Goal: Task Accomplishment & Management: Manage account settings

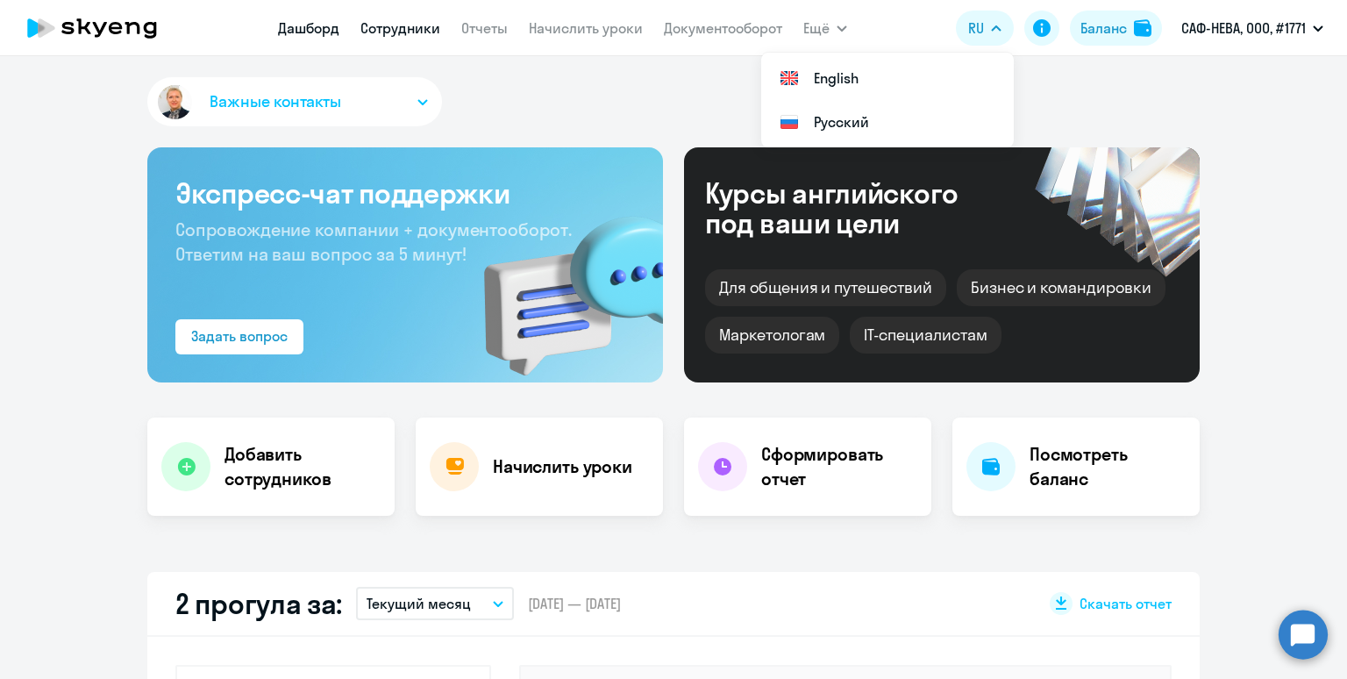
click at [402, 26] on link "Сотрудники" at bounding box center [400, 28] width 80 height 18
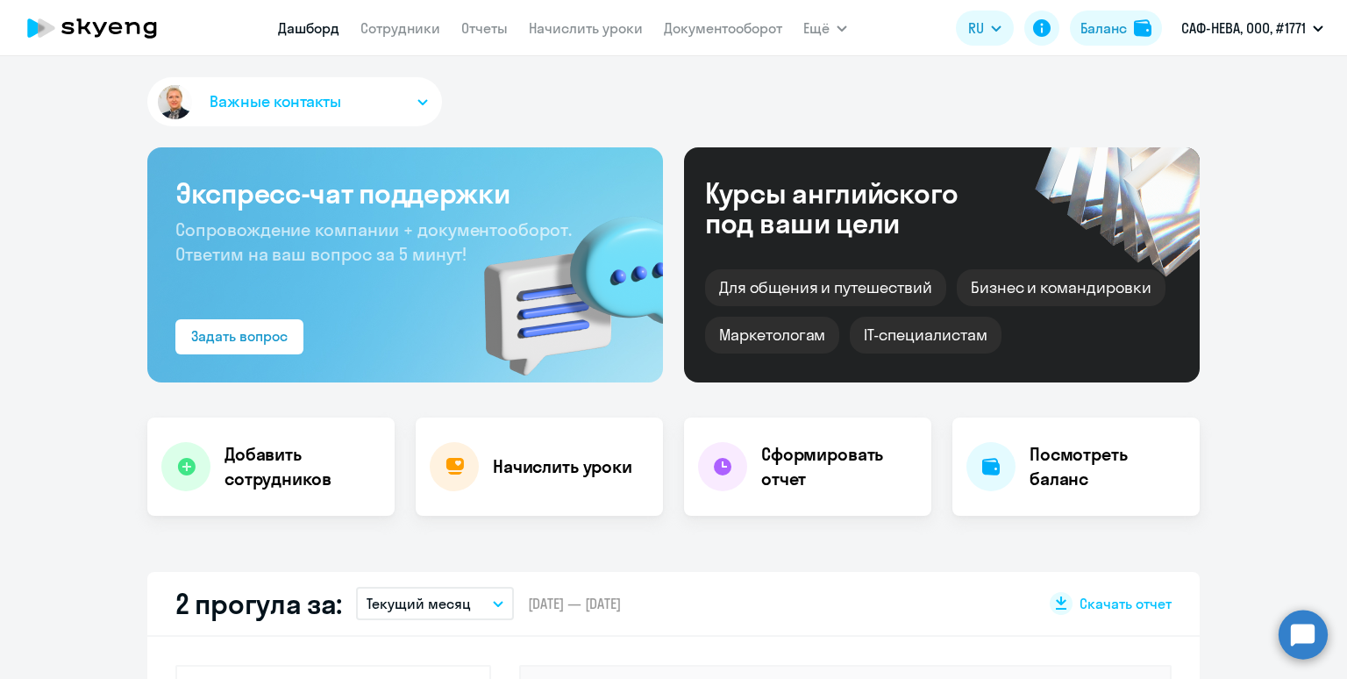
select select "30"
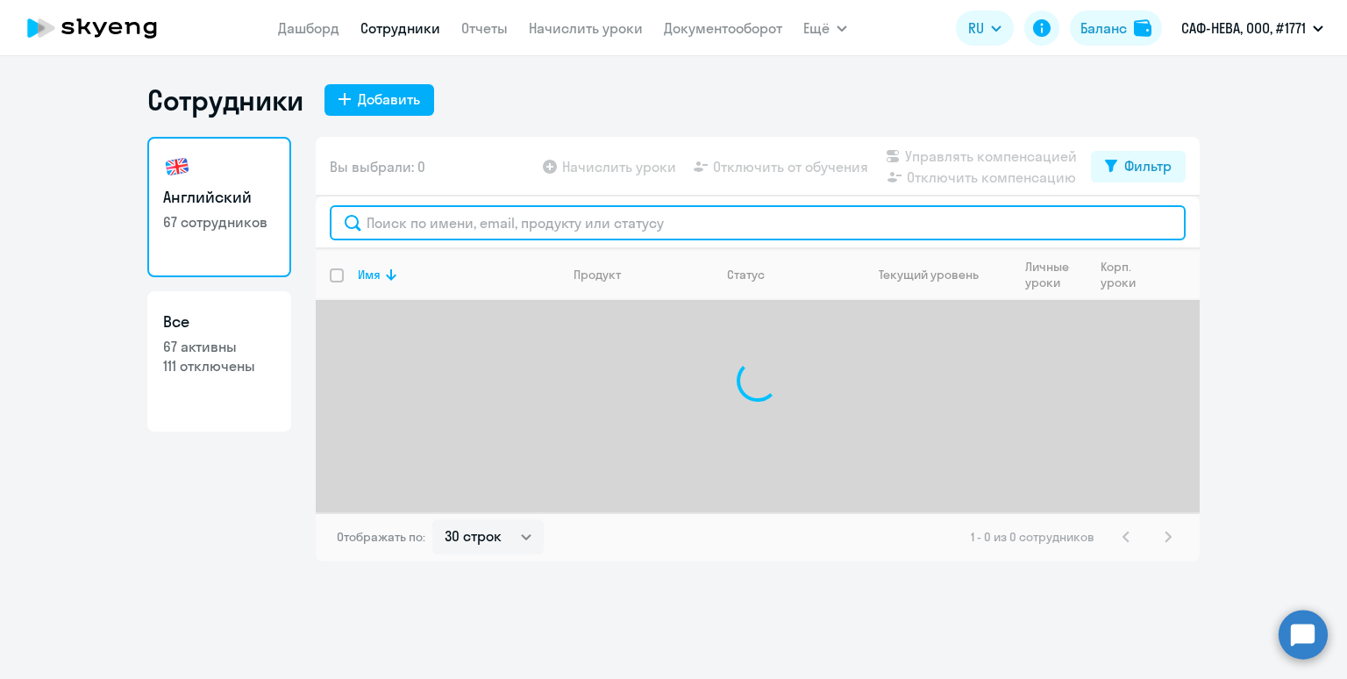
click at [428, 209] on input "text" at bounding box center [758, 222] width 856 height 35
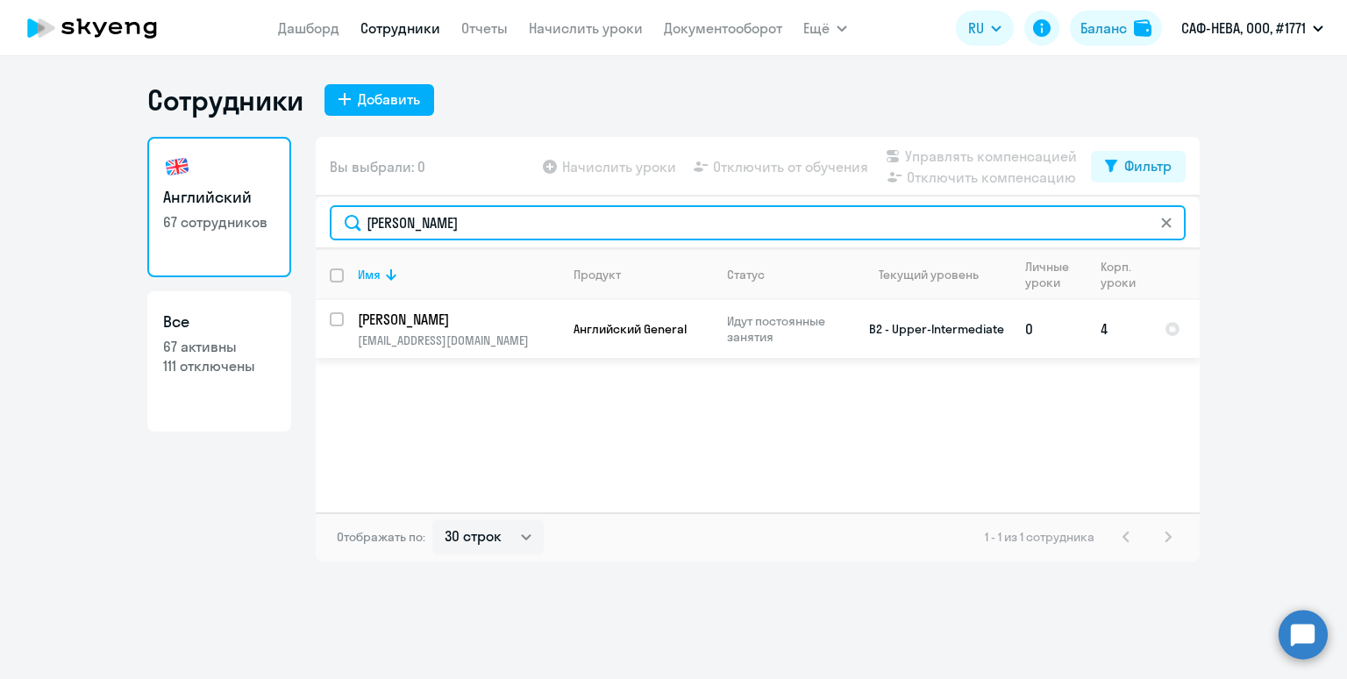
type input "[PERSON_NAME]"
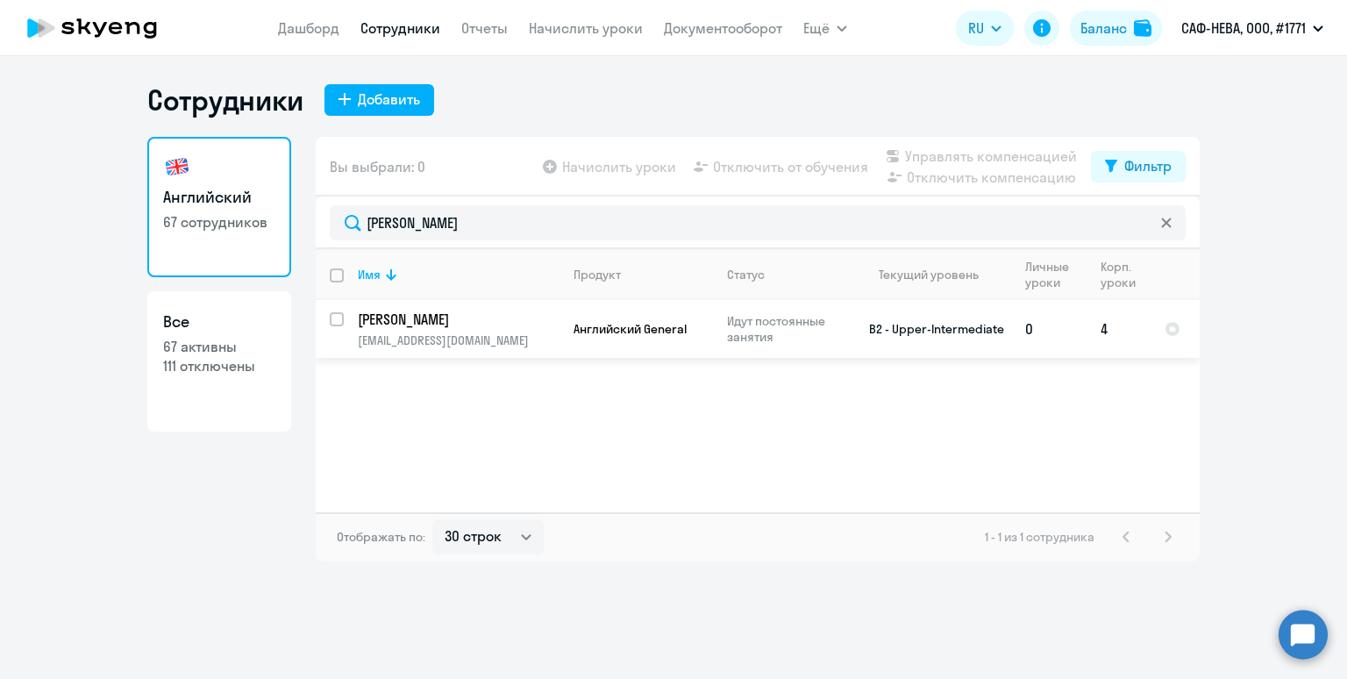
click at [341, 312] on input "select row 1764639" at bounding box center [347, 329] width 35 height 35
checkbox input "true"
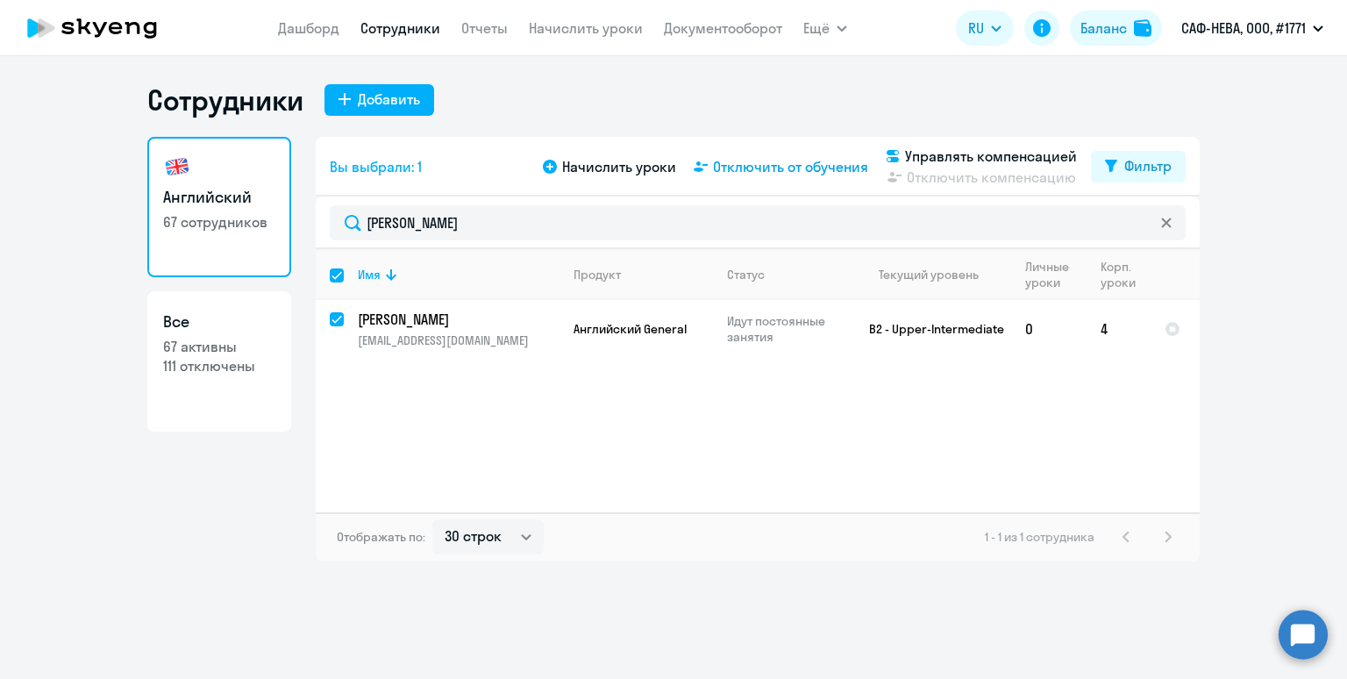
click at [781, 173] on span "Отключить от обучения" at bounding box center [790, 166] width 155 height 21
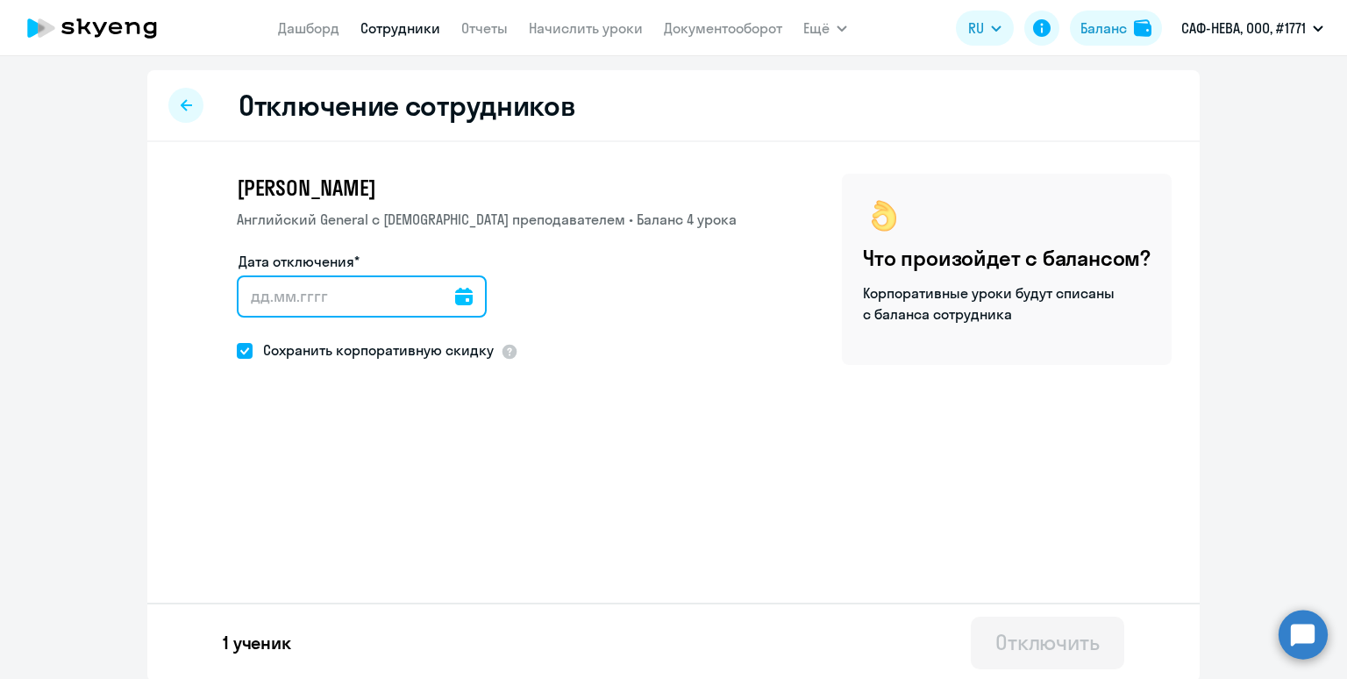
click at [381, 283] on input "Дата отключения*" at bounding box center [362, 296] width 250 height 42
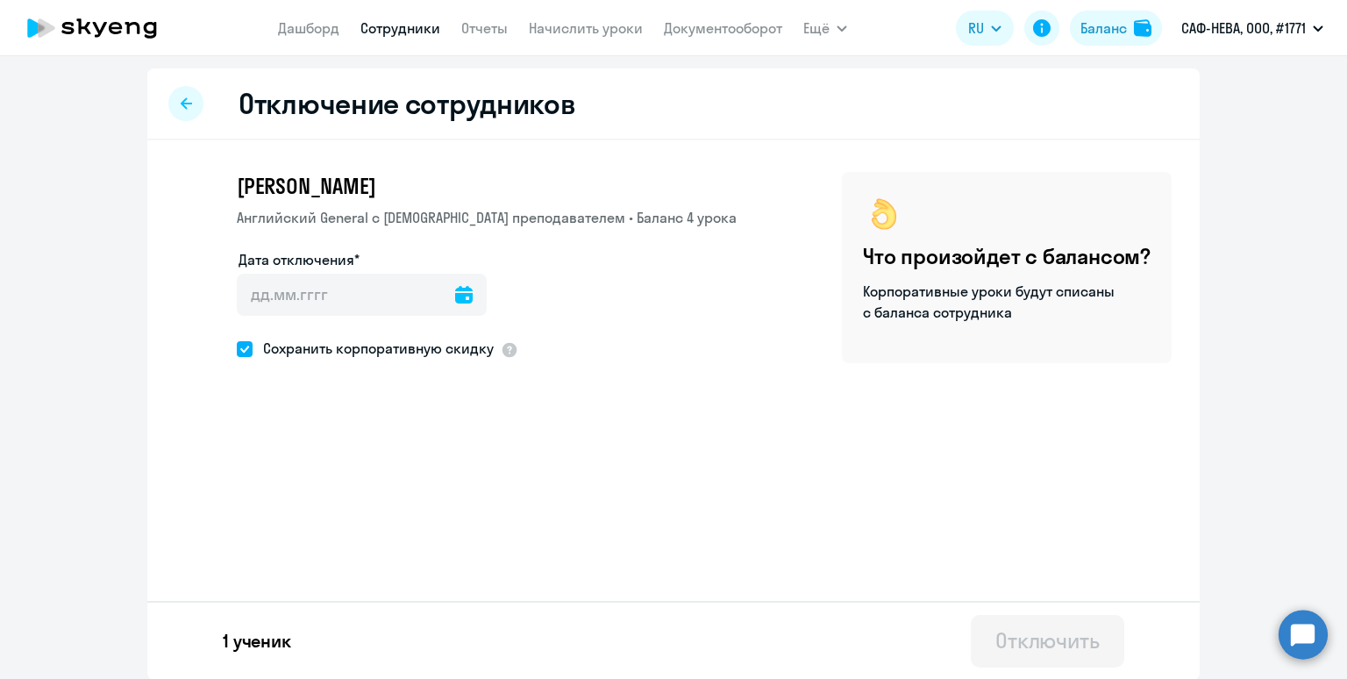
click at [455, 285] on div at bounding box center [464, 295] width 18 height 42
click at [455, 301] on icon at bounding box center [464, 297] width 18 height 18
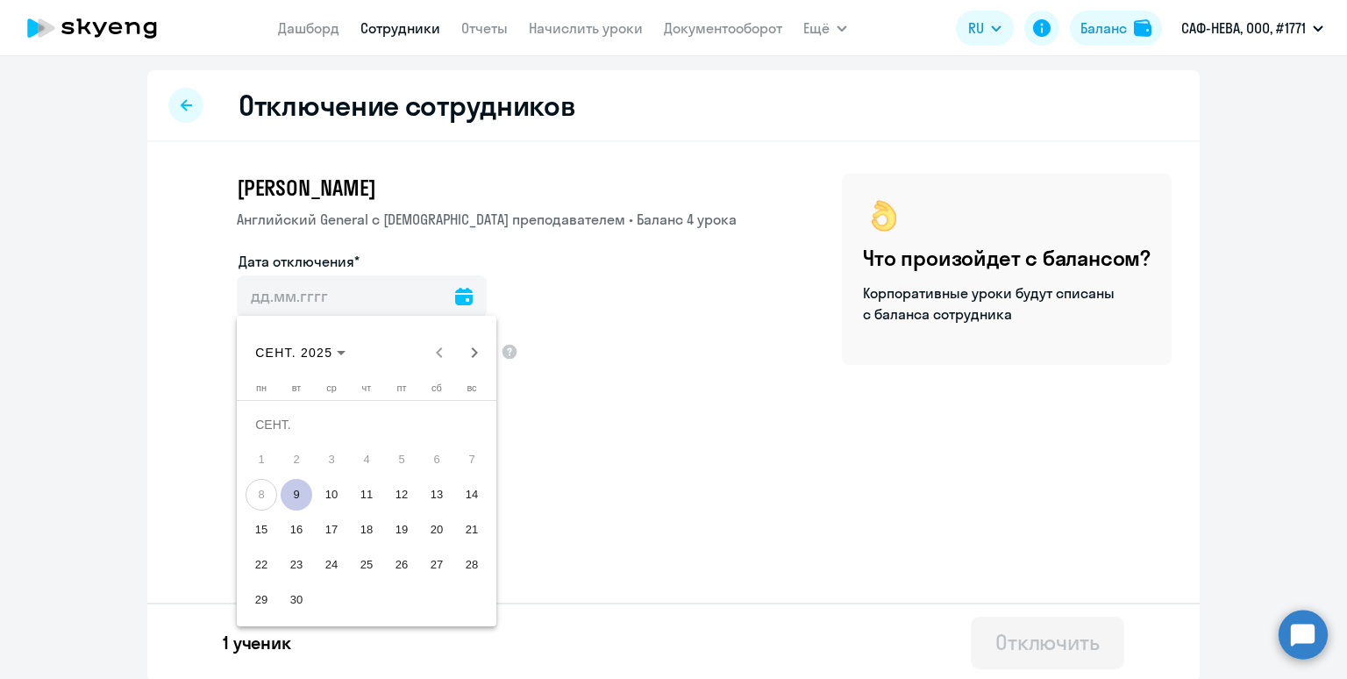
click at [257, 524] on span "15" at bounding box center [262, 530] width 32 height 32
type input "[DATE]"
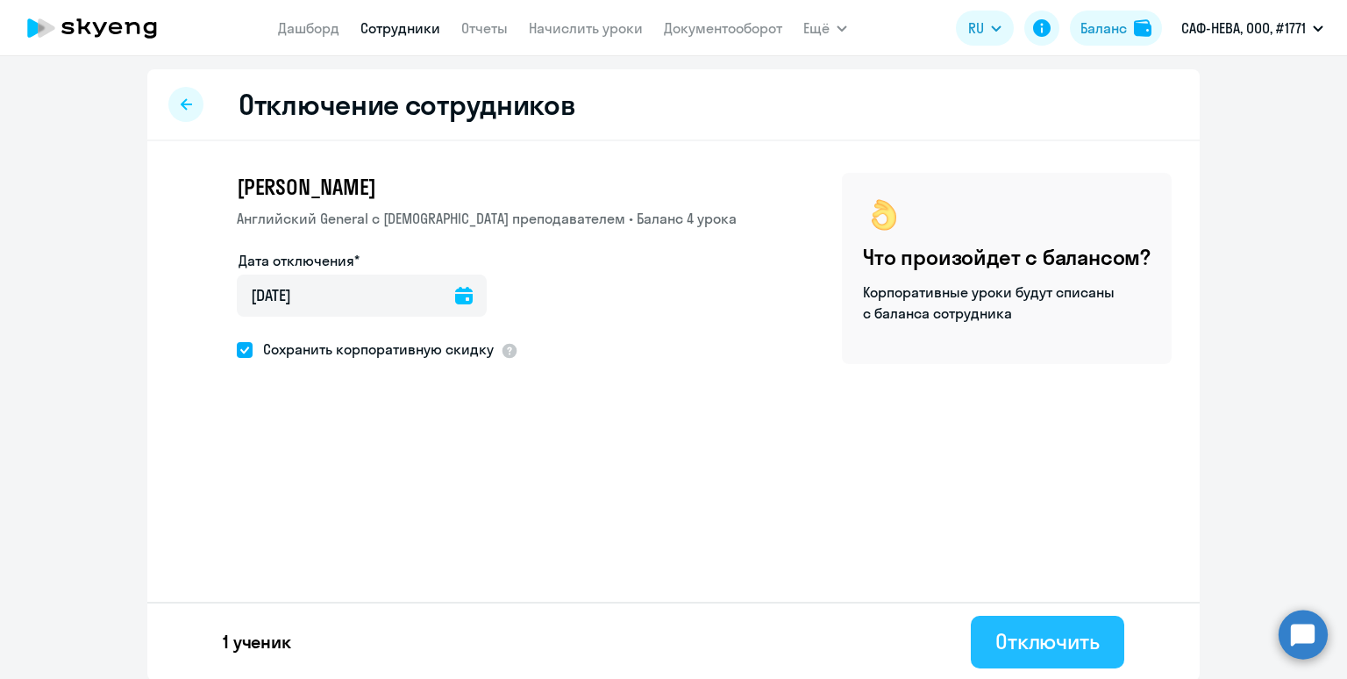
click at [1015, 636] on div "Отключить" at bounding box center [1047, 641] width 104 height 28
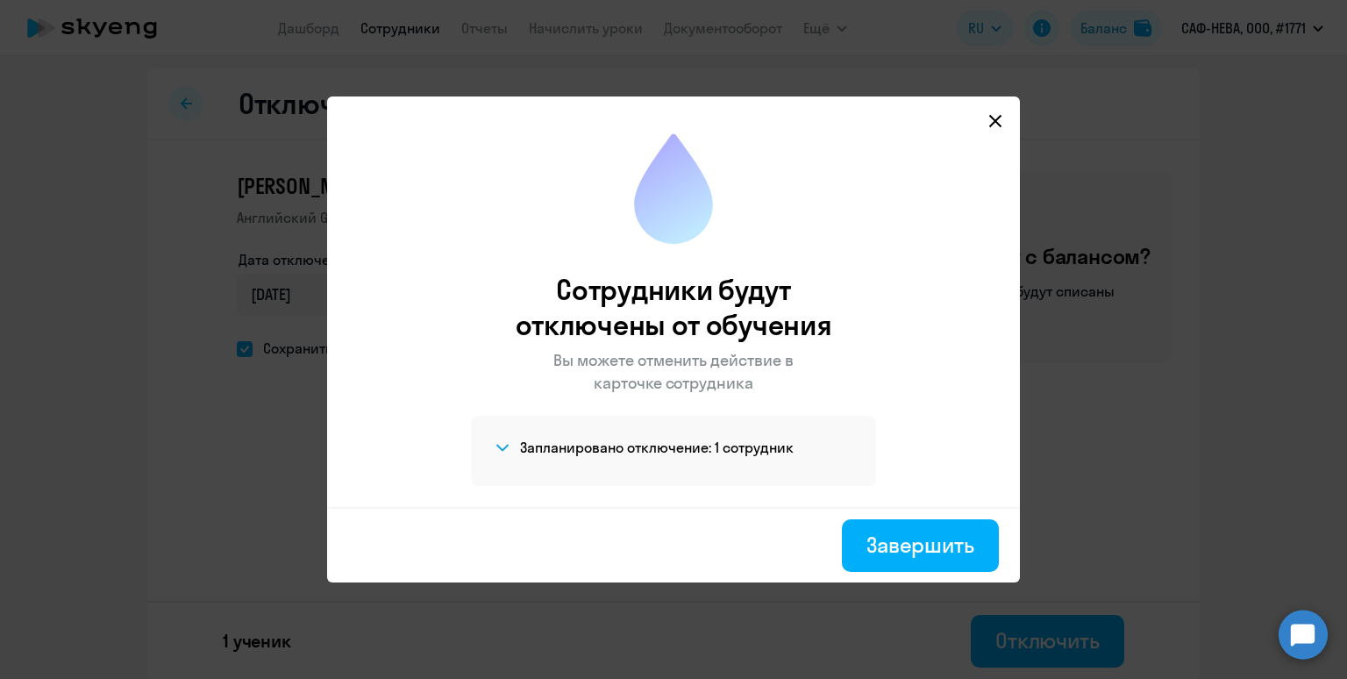
click at [691, 438] on h4 "Запланировано отключение: 1 сотрудник" at bounding box center [657, 447] width 274 height 19
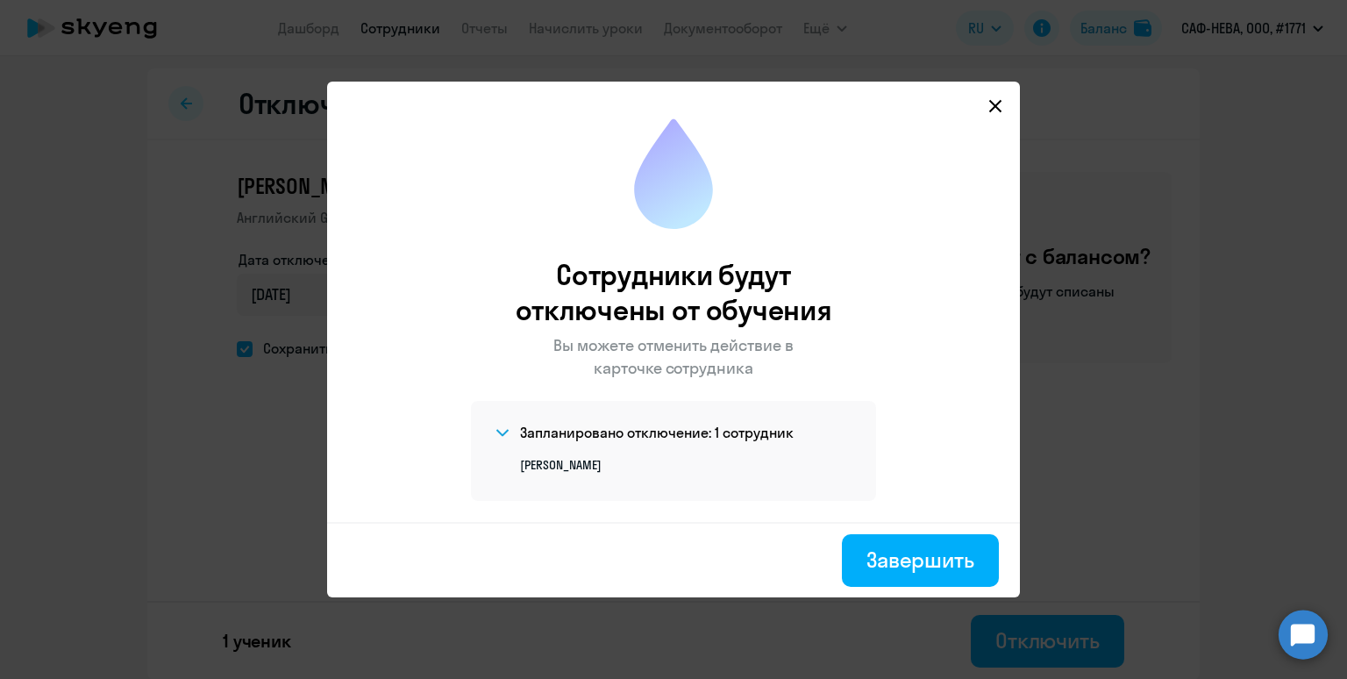
scroll to position [1, 0]
click at [544, 32] on div at bounding box center [673, 339] width 1347 height 679
click at [996, 110] on icon at bounding box center [995, 106] width 14 height 14
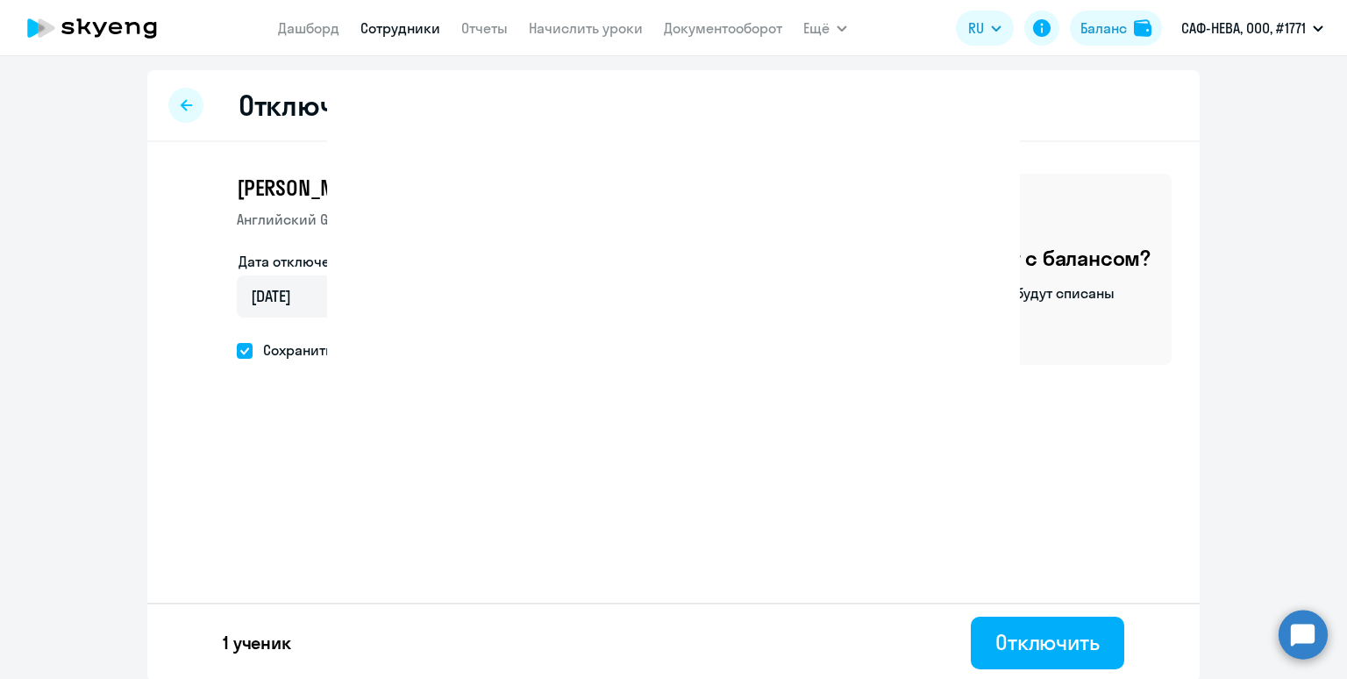
select select "30"
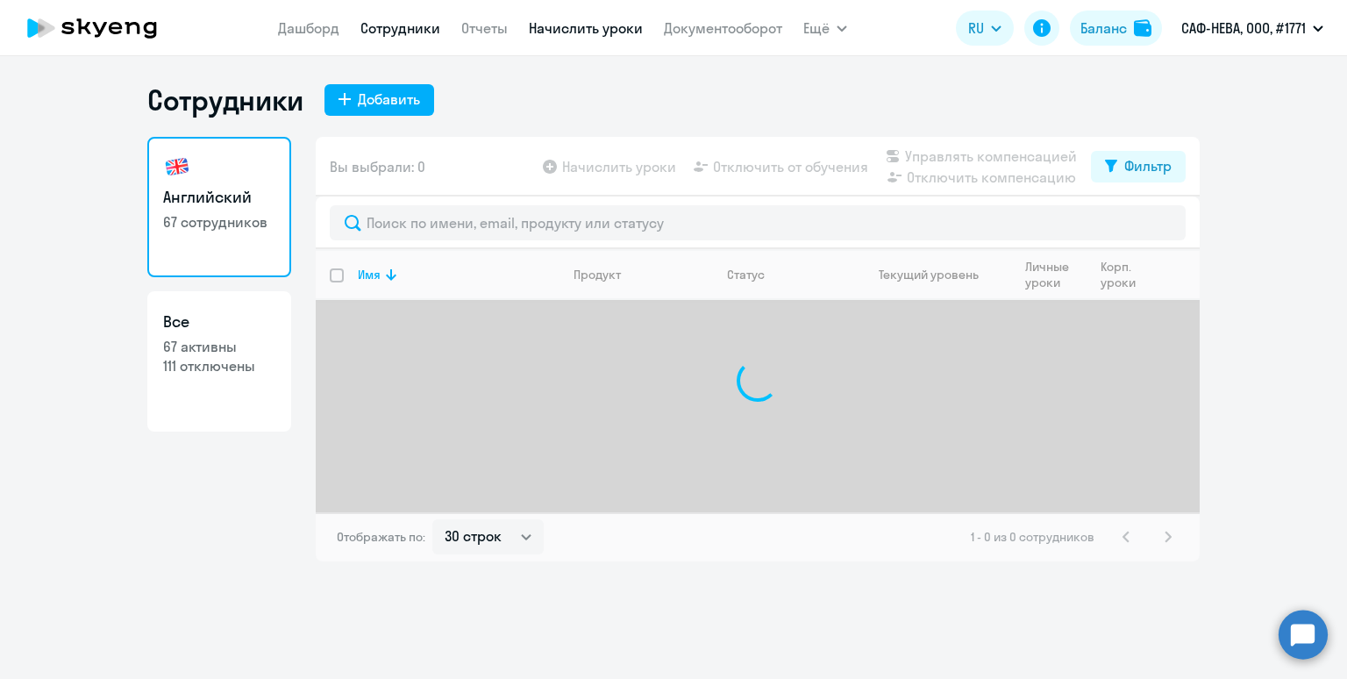
click at [565, 37] on link "Начислить уроки" at bounding box center [586, 28] width 114 height 18
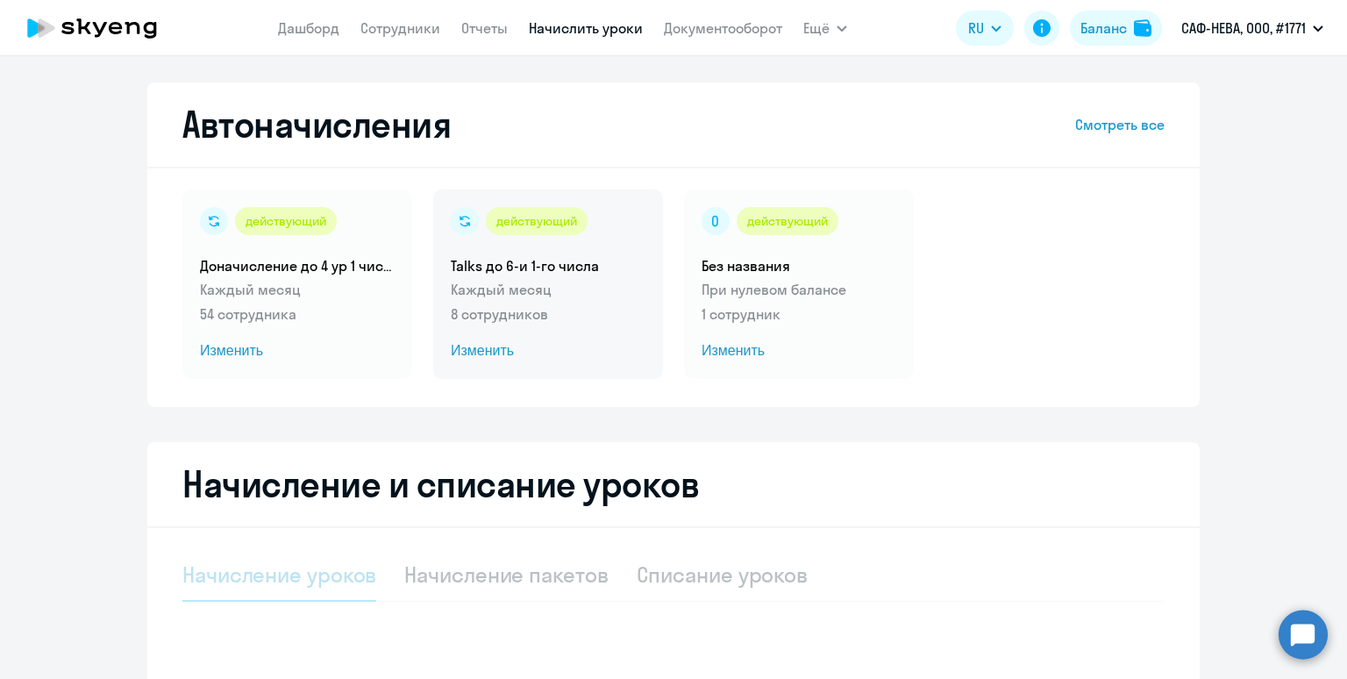
select select "10"
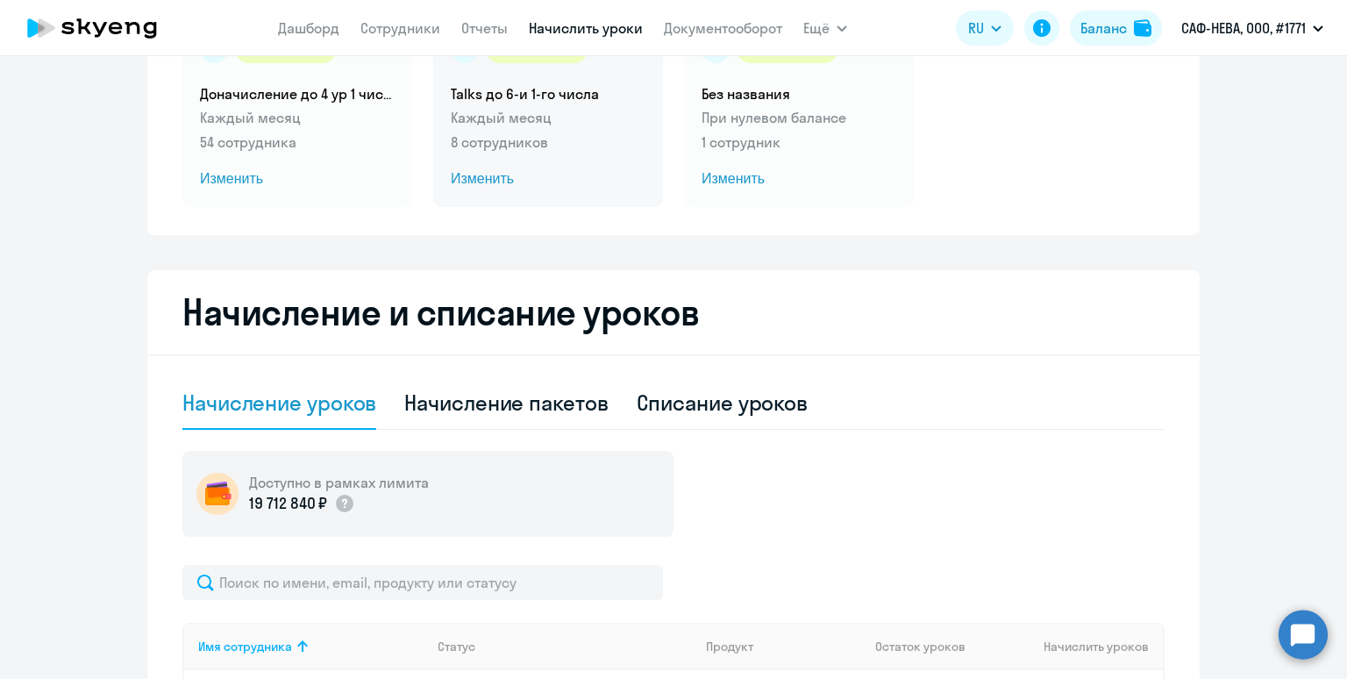
scroll to position [186, 0]
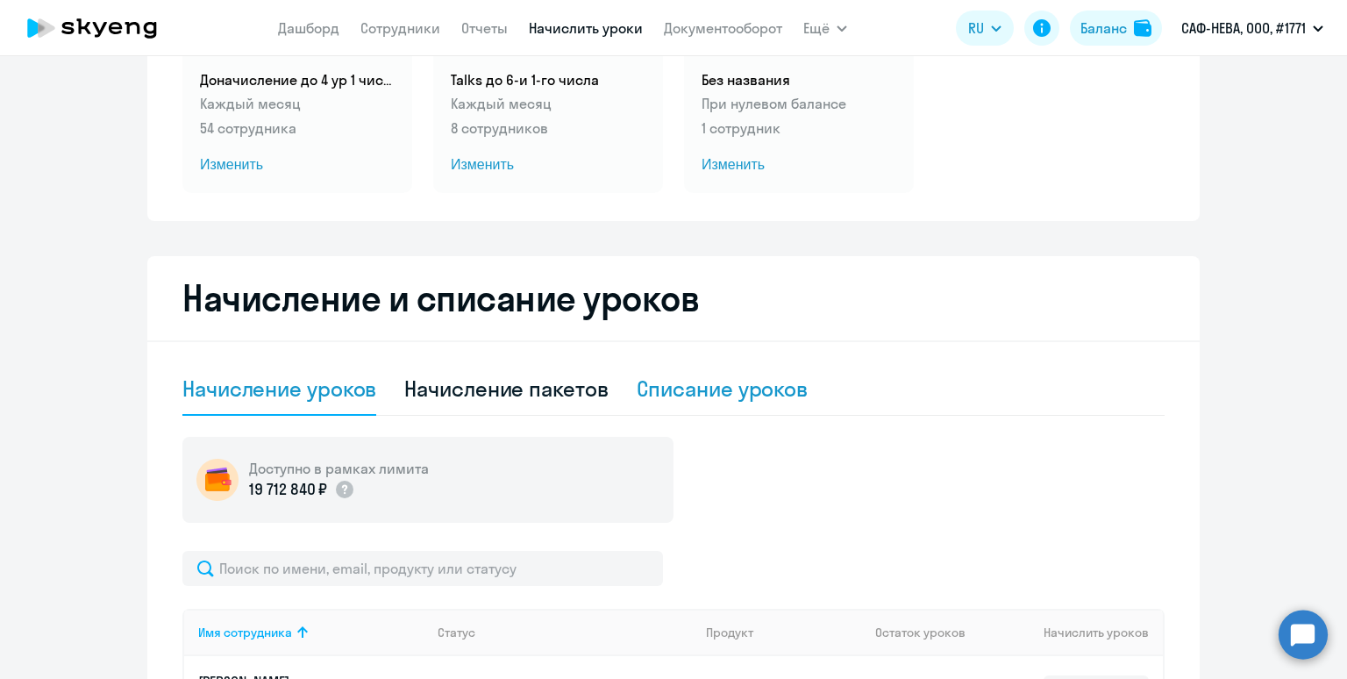
click at [744, 402] on div "Списание уроков" at bounding box center [723, 388] width 172 height 28
select select "10"
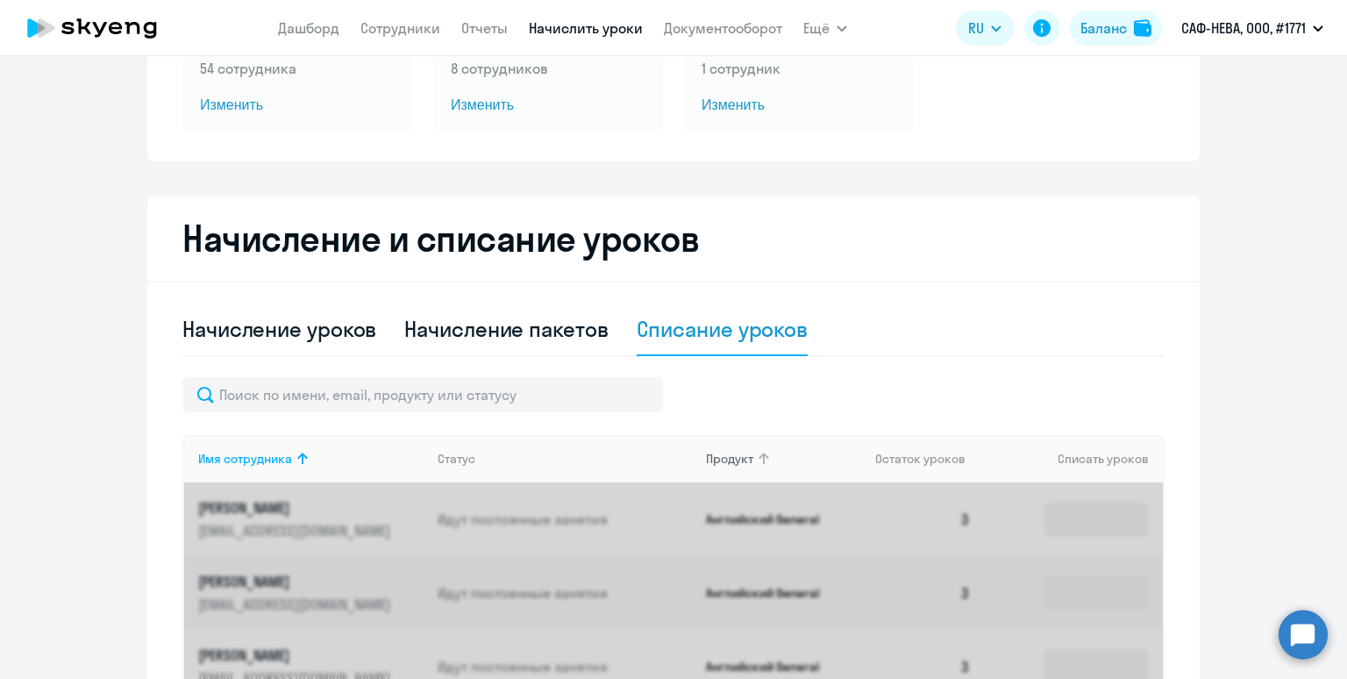
scroll to position [317, 0]
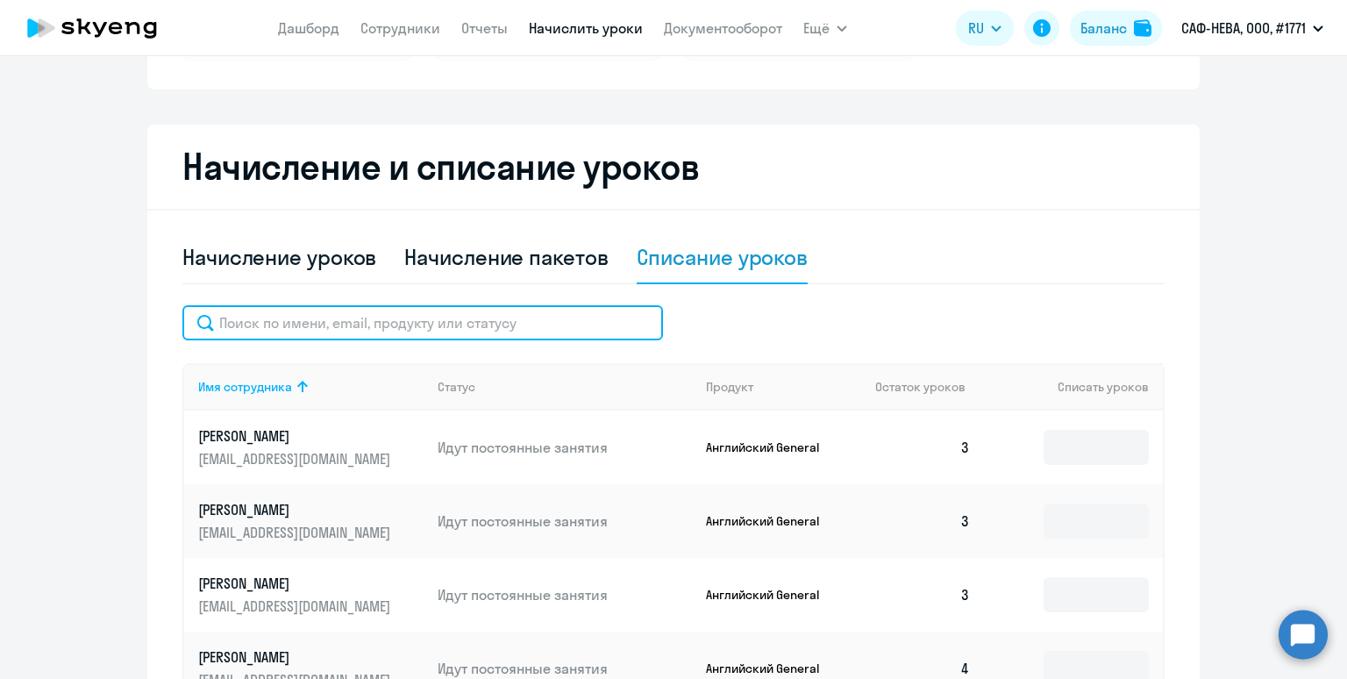
click at [592, 325] on input "text" at bounding box center [422, 322] width 481 height 35
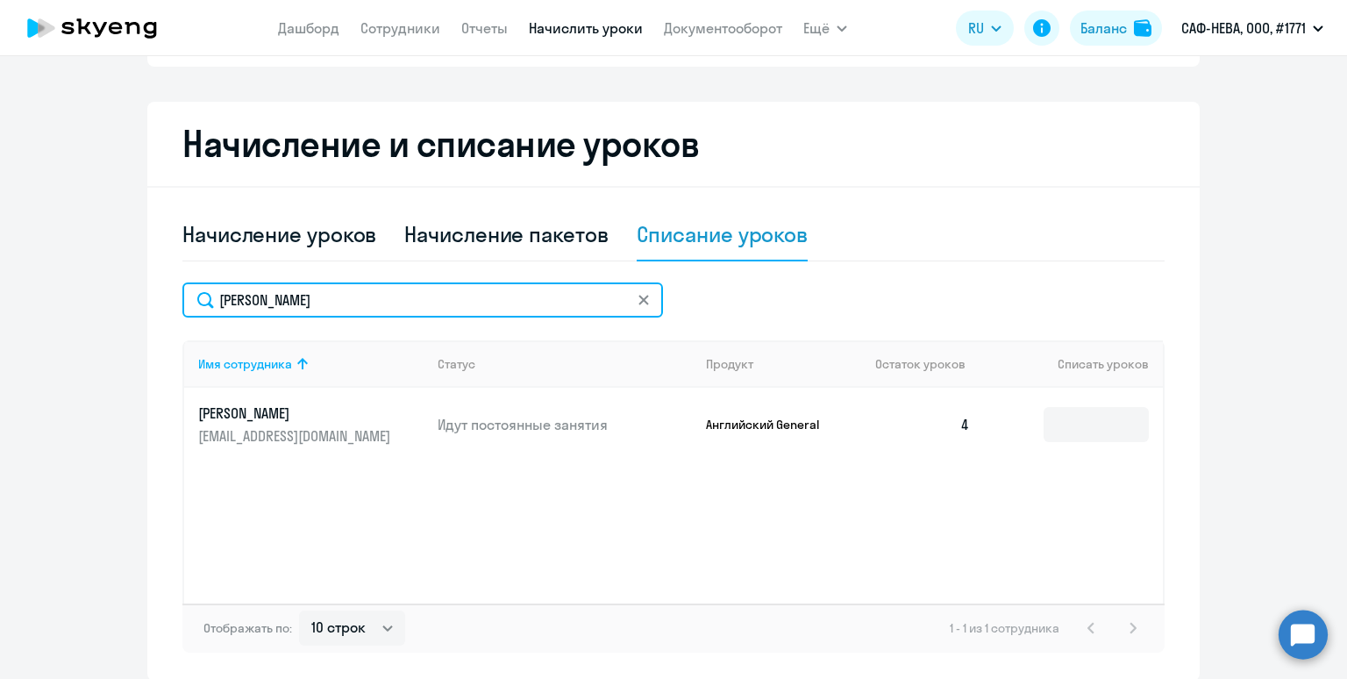
scroll to position [338, 0]
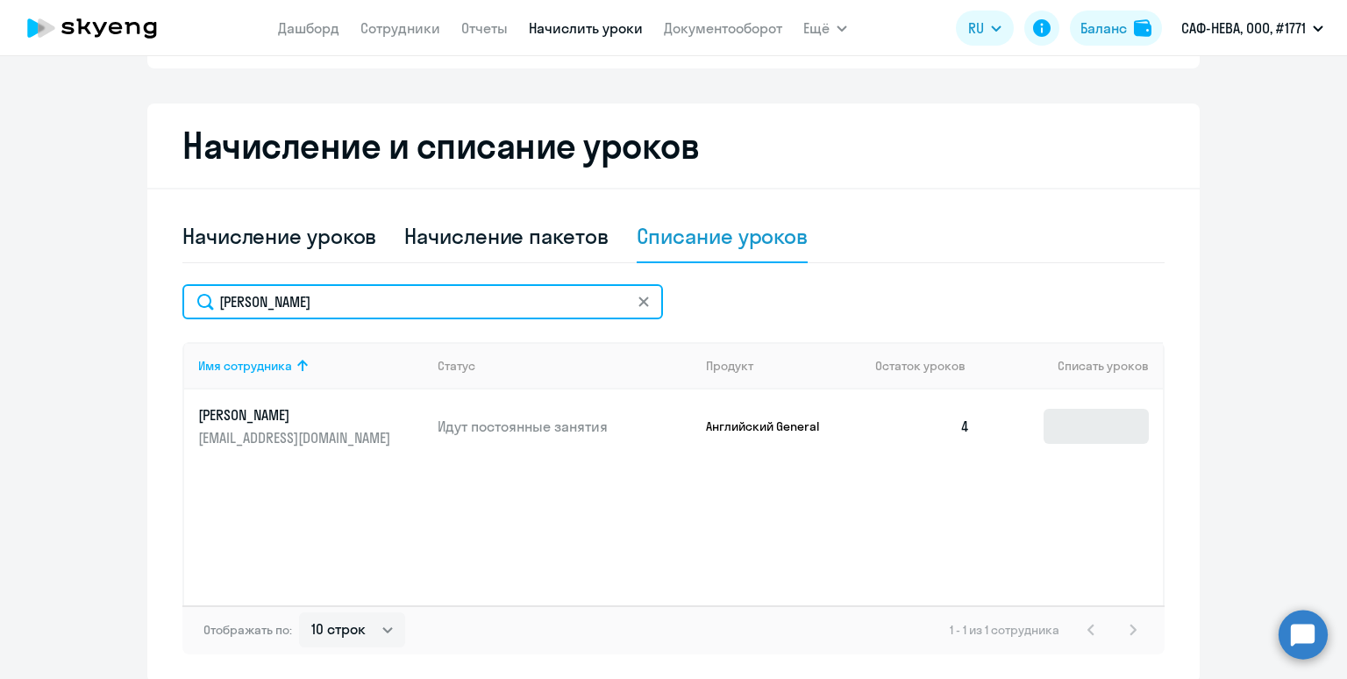
type input "[PERSON_NAME]"
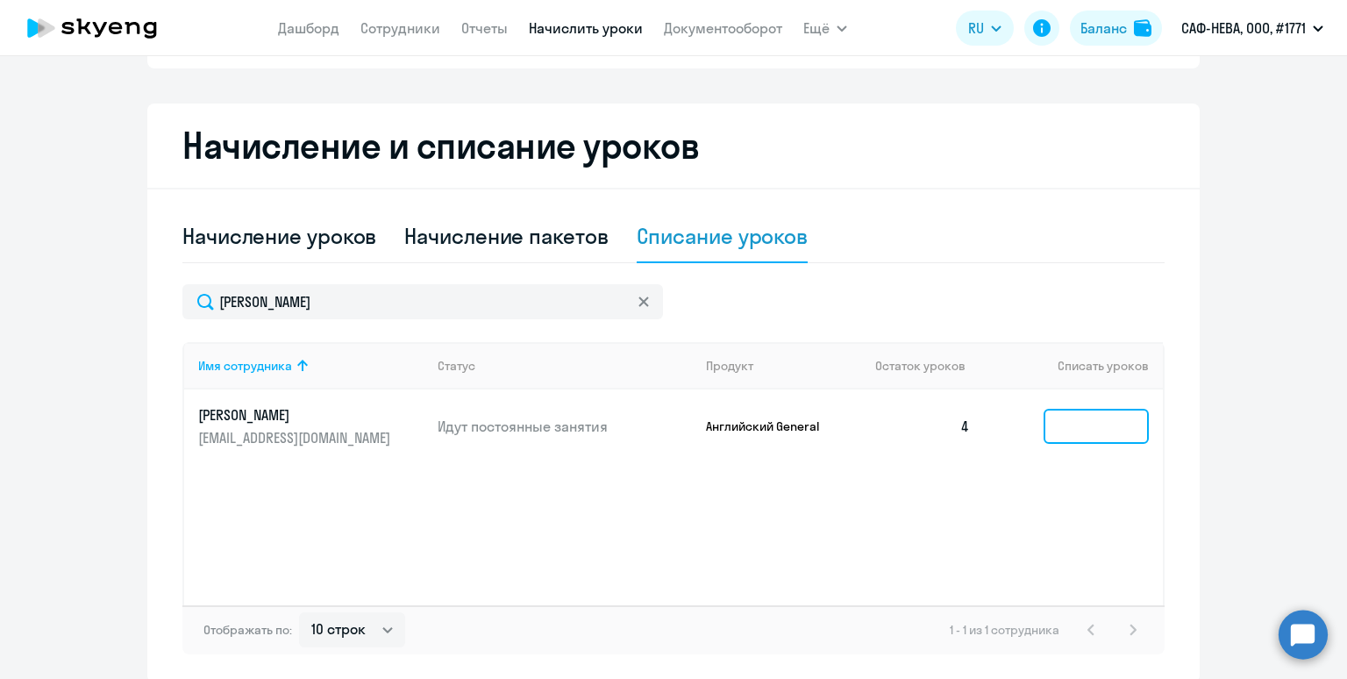
click at [1097, 438] on input at bounding box center [1095, 426] width 105 height 35
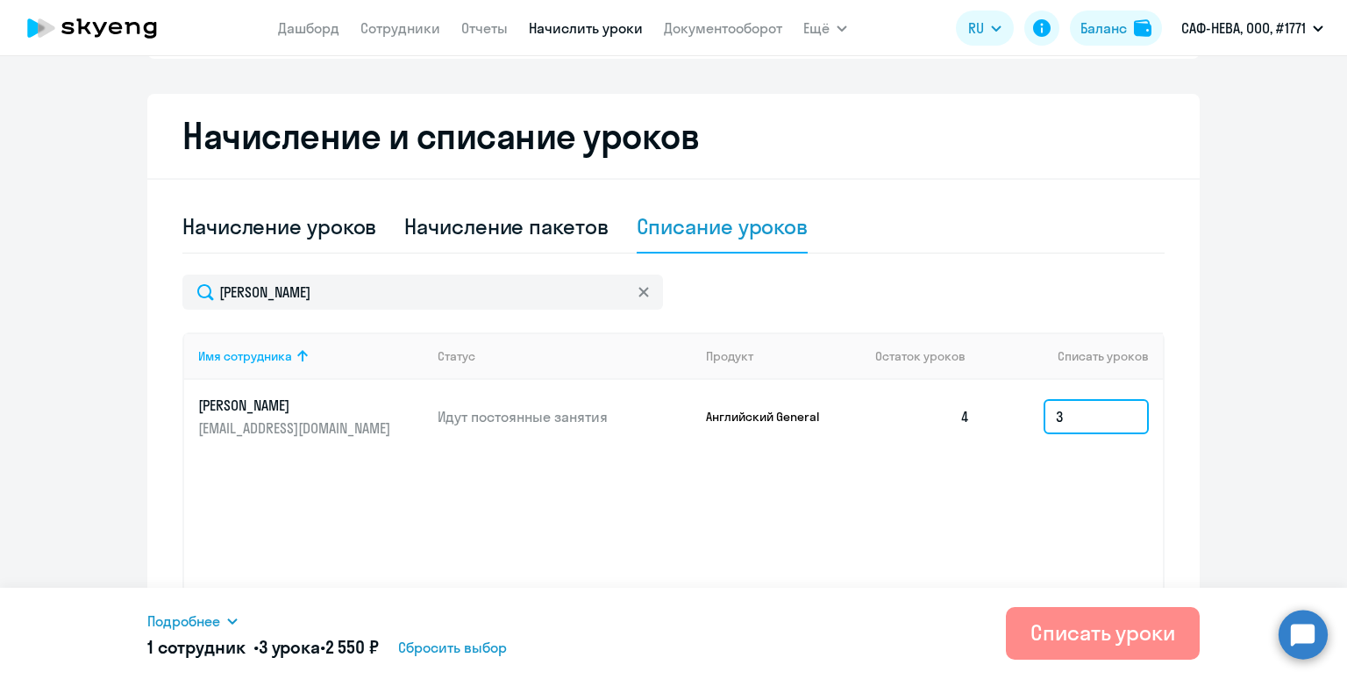
type input "3"
click at [1082, 637] on div "Списать уроки" at bounding box center [1102, 632] width 145 height 28
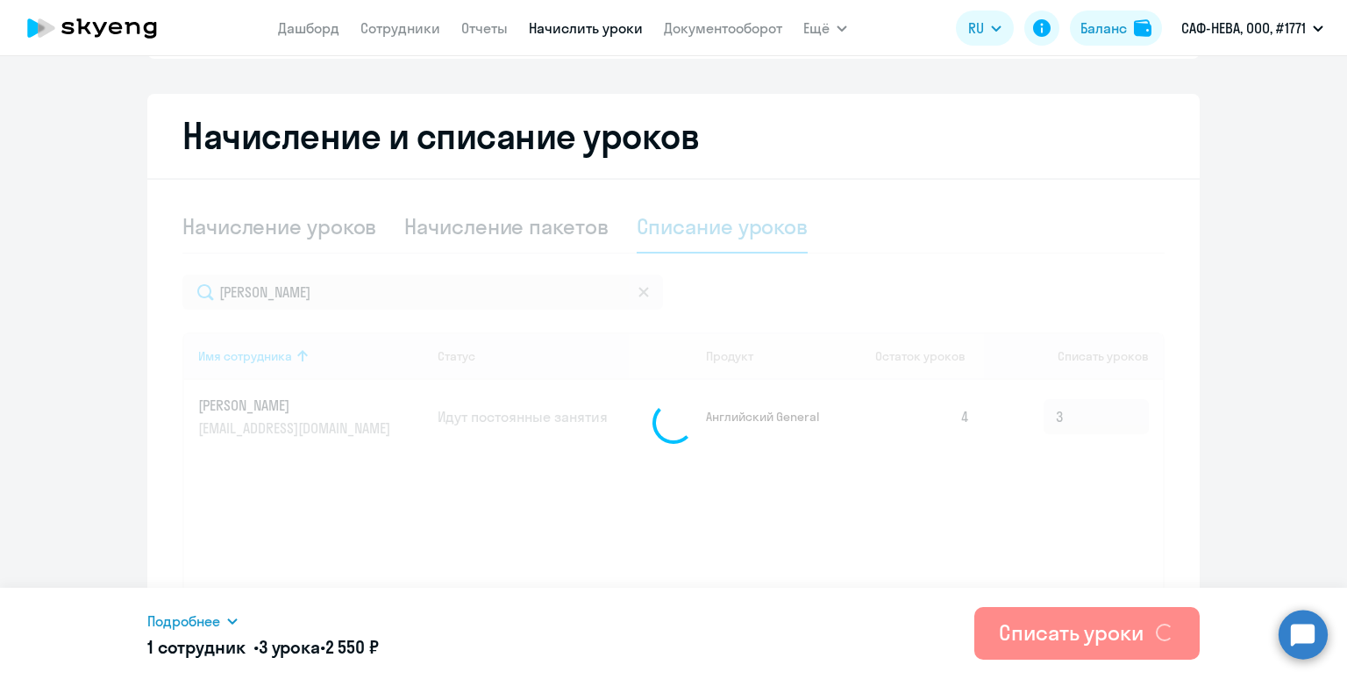
scroll to position [345, 0]
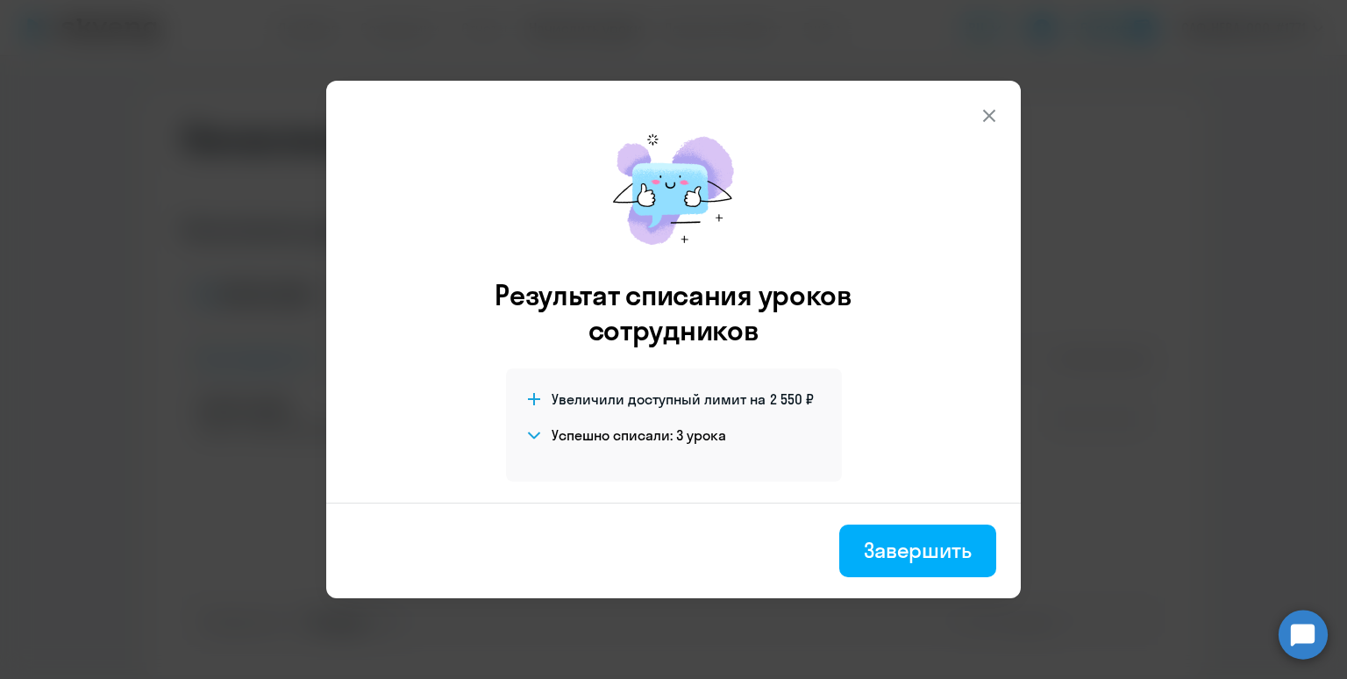
click at [896, 541] on div "Завершить" at bounding box center [918, 550] width 108 height 28
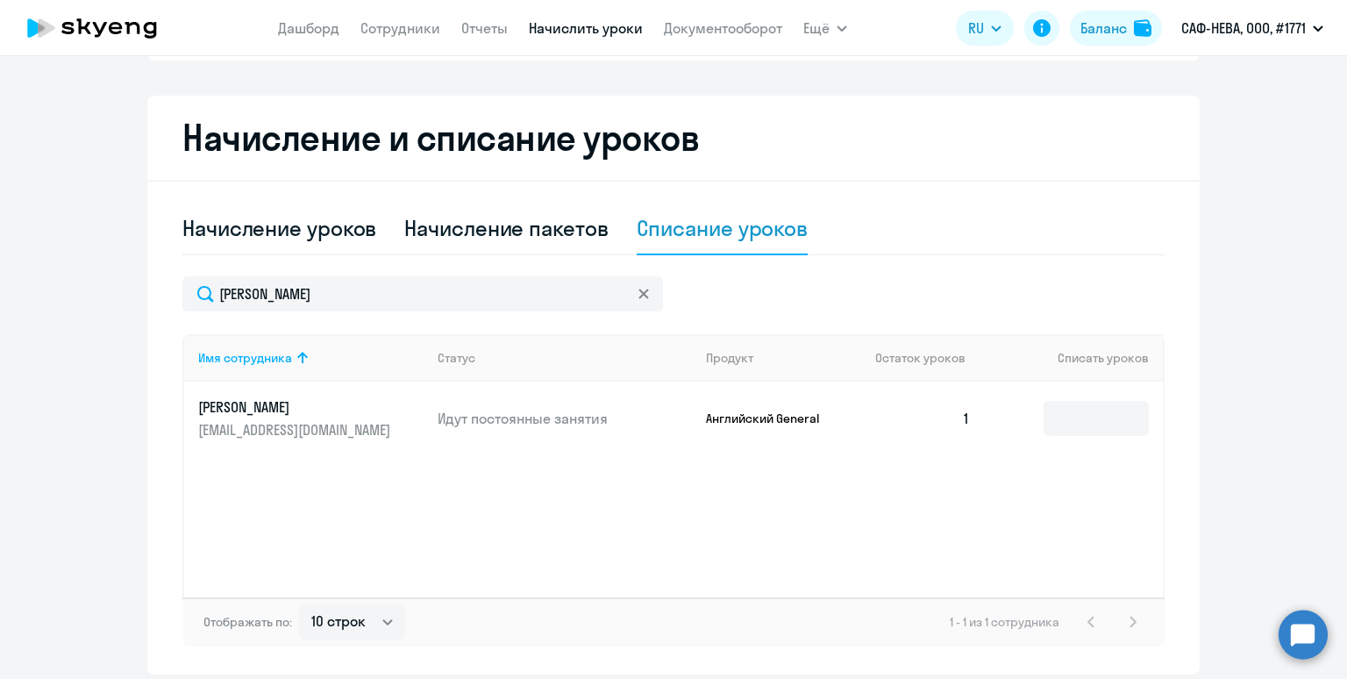
scroll to position [347, 0]
click at [225, 406] on p "[PERSON_NAME]" at bounding box center [296, 405] width 196 height 19
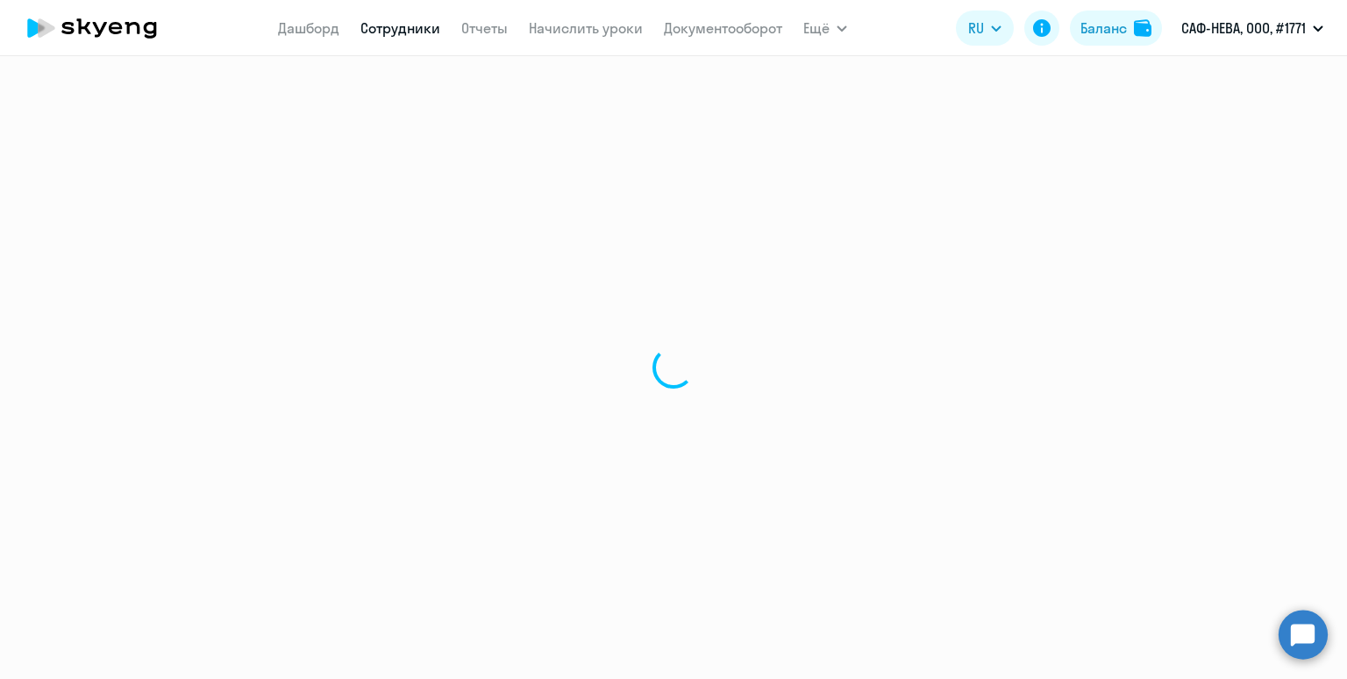
select select "english"
